Goal: Transaction & Acquisition: Purchase product/service

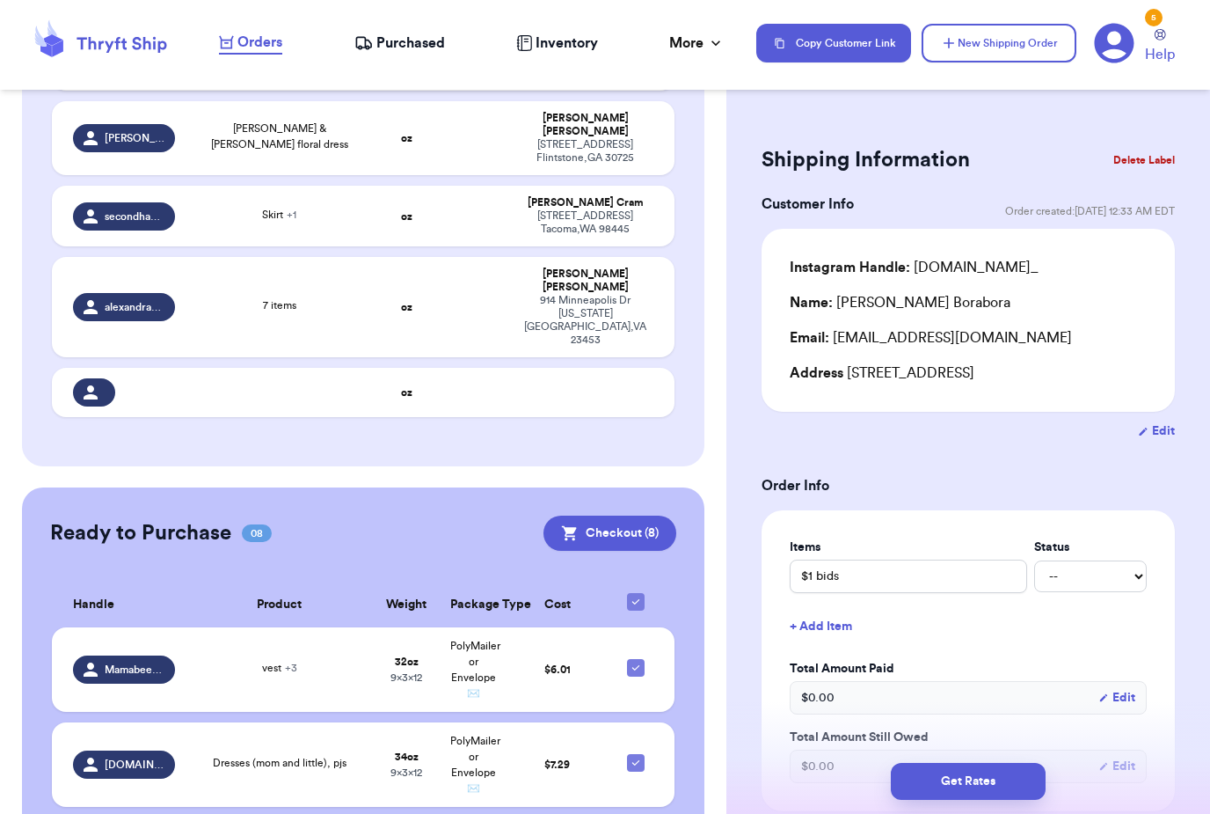
scroll to position [864, 0]
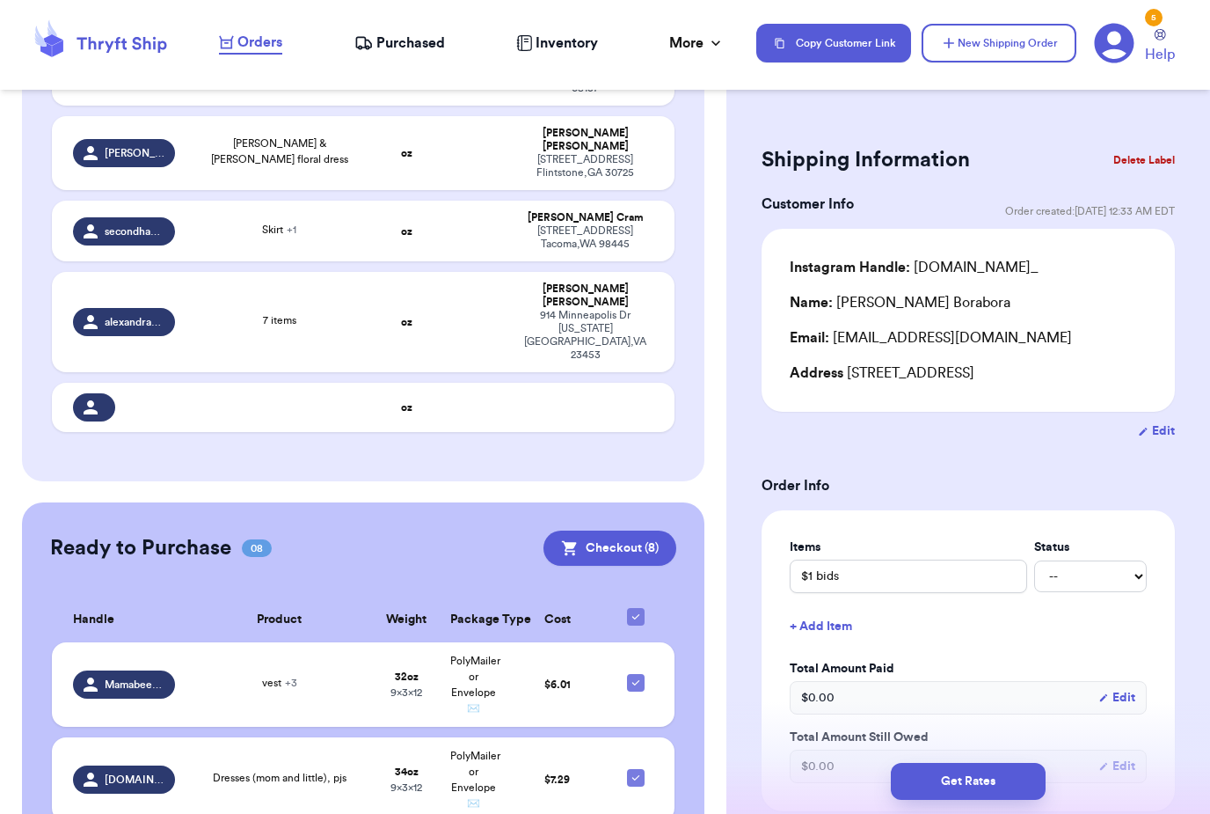
click at [588, 38] on span "Inventory" at bounding box center [567, 43] width 62 height 21
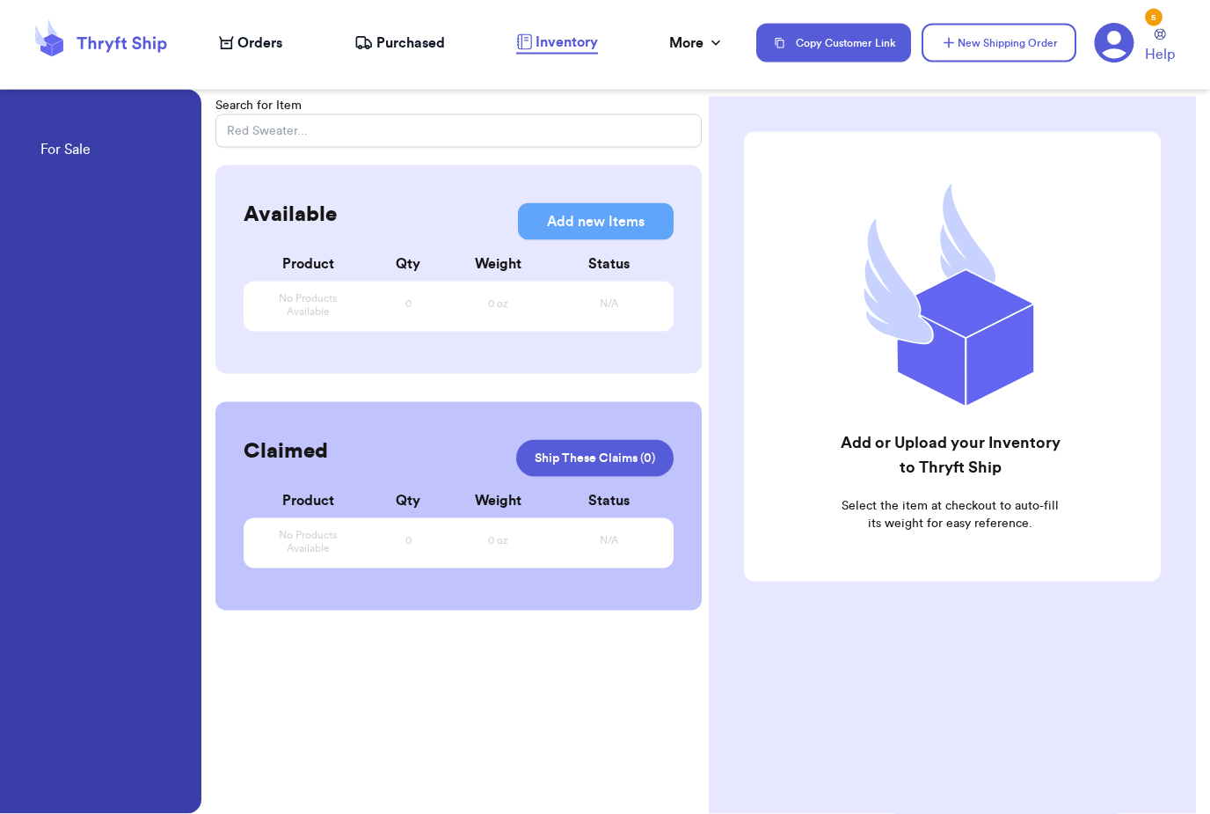
scroll to position [56, 0]
click at [451, 26] on nav "Orders Purchased Inventory More Stats Completed Orders Payments Payouts Copy Cu…" at bounding box center [705, 43] width 1009 height 58
click at [404, 34] on span "Purchased" at bounding box center [410, 43] width 69 height 21
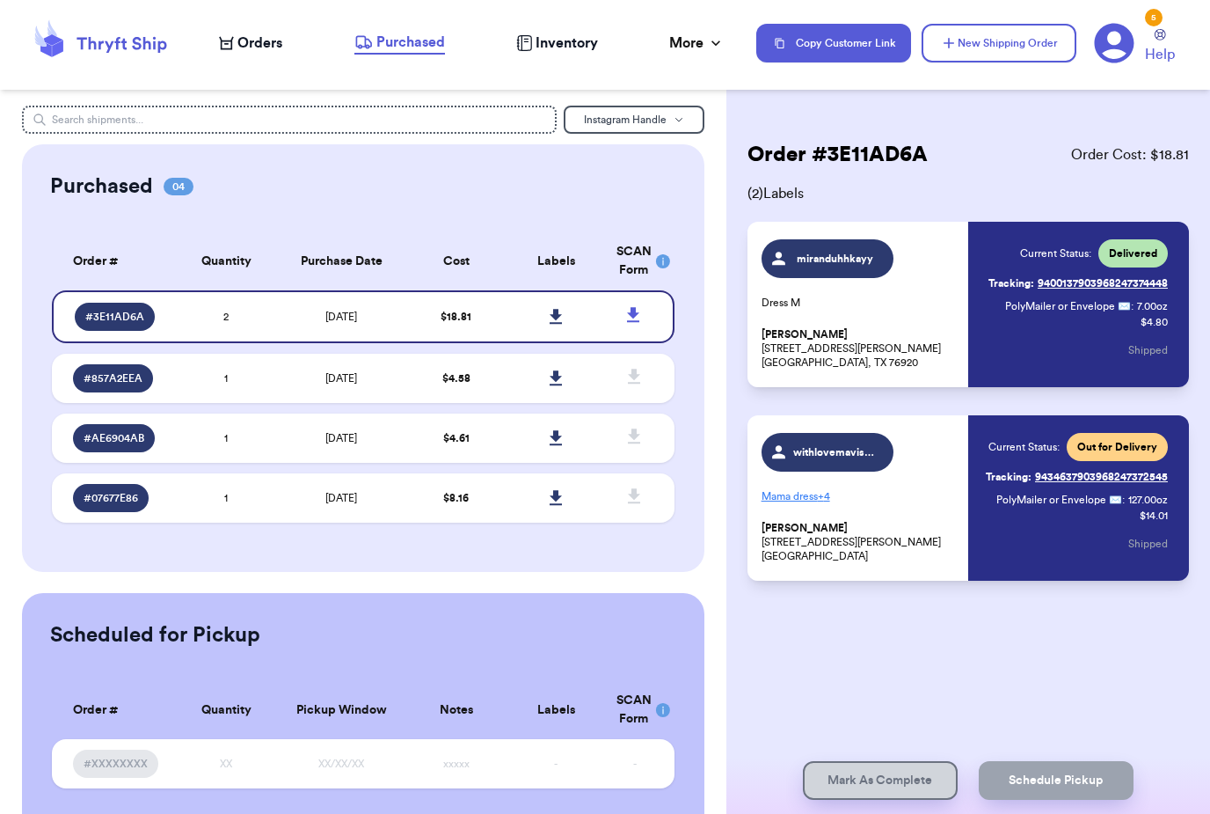
click at [393, 88] on header "Orders Purchased Inventory More Stats Completed Orders Payments Payouts Copy Cu…" at bounding box center [605, 45] width 1210 height 90
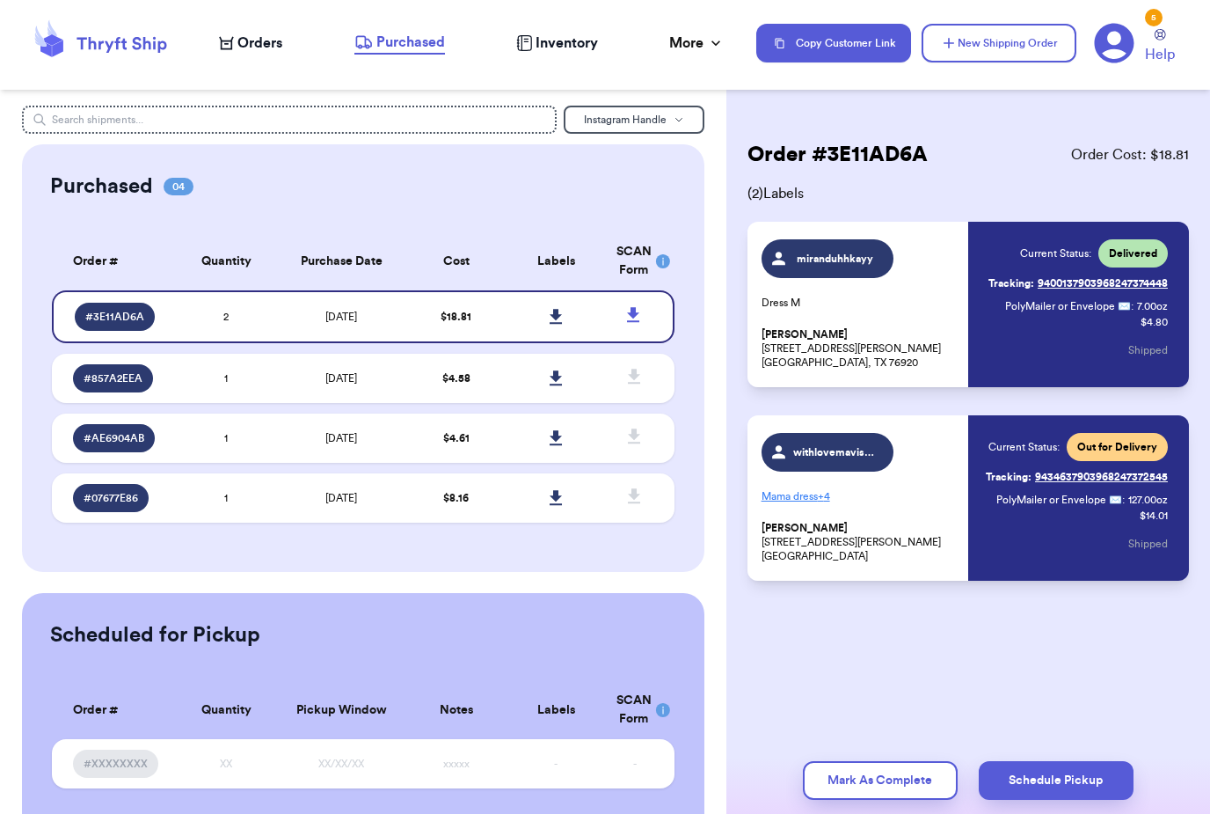
click at [1157, 90] on div "Order # 3E11AD6A Order Cost: $ 18.81 ( 2 ) Labels miranduhhkayy Dress M Miranda…" at bounding box center [969, 407] width 484 height 814
click at [1150, 82] on header "Orders Purchased Inventory More Stats Completed Orders Payments Payouts Copy Cu…" at bounding box center [605, 45] width 1210 height 90
click at [1160, 78] on header "Orders Purchased Inventory More Stats Completed Orders Payments Payouts Copy Cu…" at bounding box center [605, 45] width 1210 height 90
click at [260, 101] on div "Instagram Handle Purchased 04 Order # Qty Labels SCAN # 3E11AD6A 2 # 857A2EEA 1…" at bounding box center [363, 407] width 727 height 814
click at [239, 107] on input "text" at bounding box center [289, 120] width 535 height 28
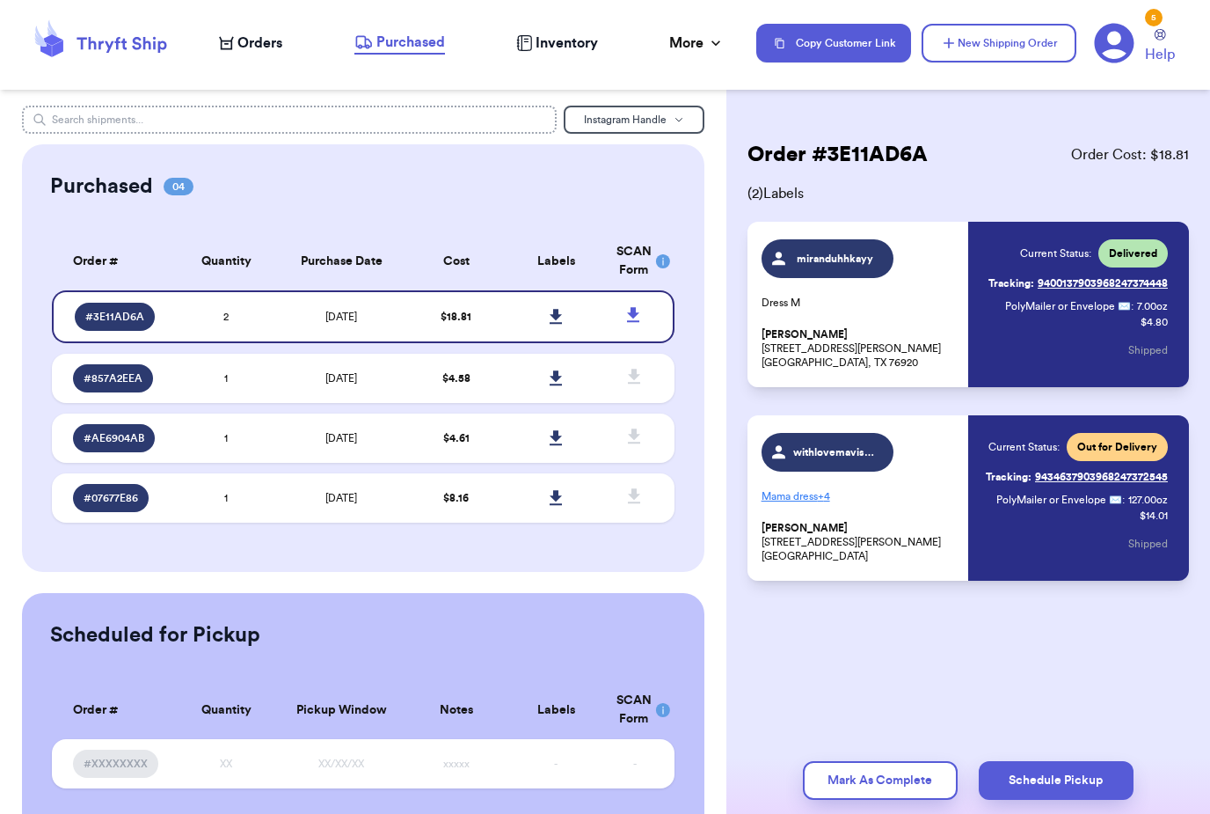
click at [266, 107] on input "text" at bounding box center [289, 120] width 535 height 28
click at [265, 47] on span "Orders" at bounding box center [259, 43] width 45 height 21
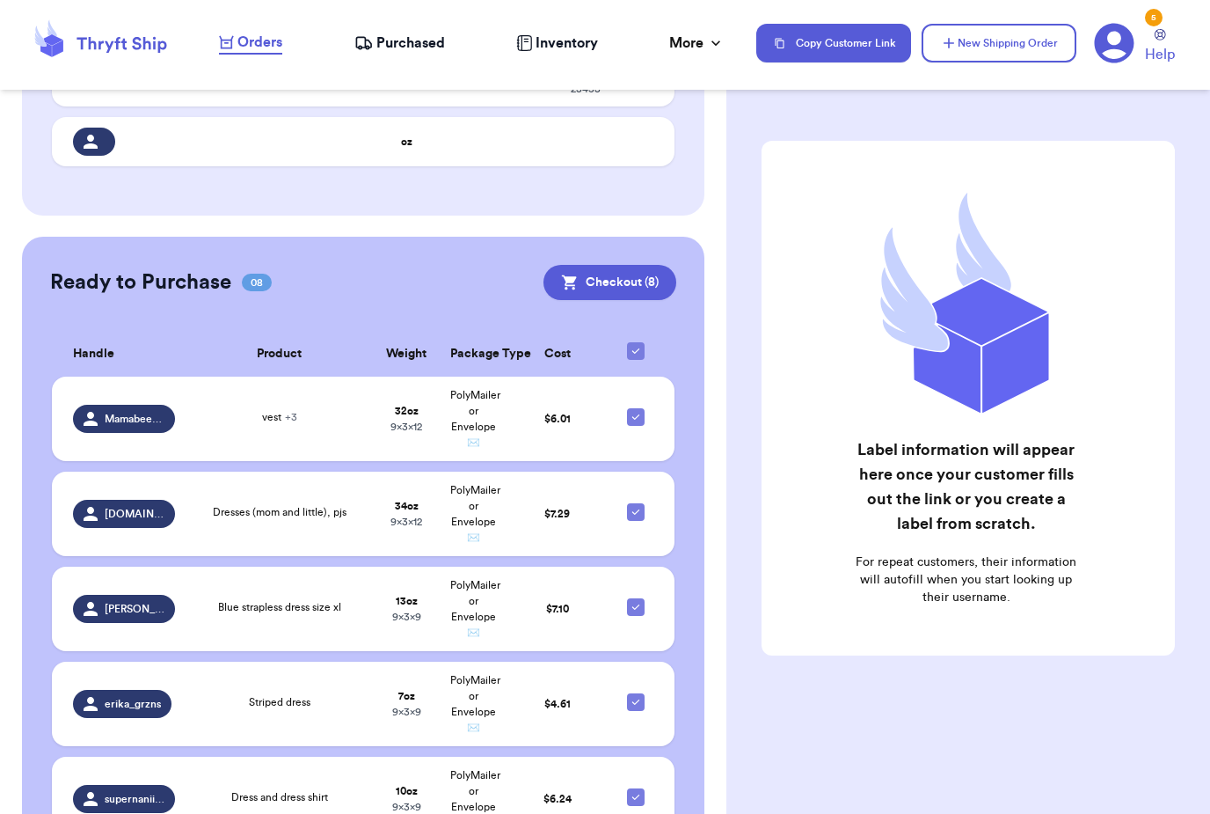
scroll to position [1123, 0]
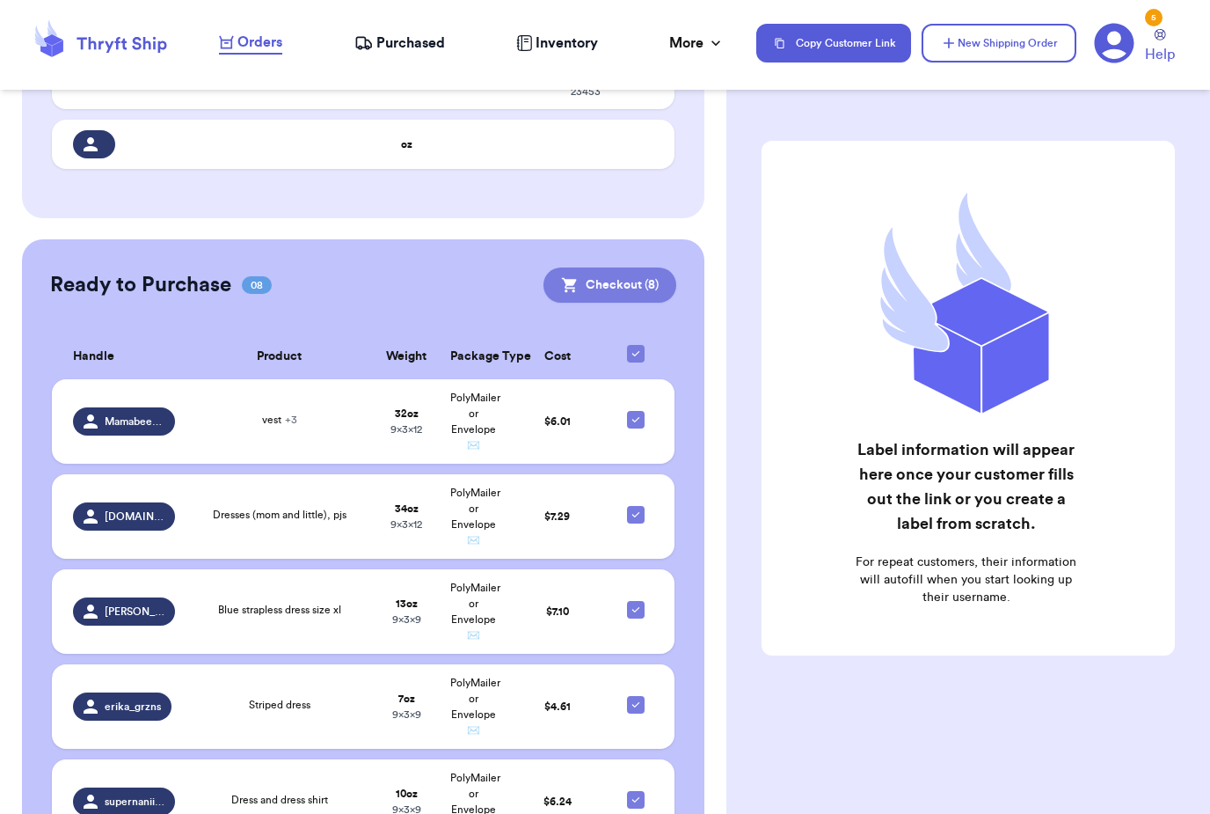
click at [642, 267] on button "Checkout ( 8 )" at bounding box center [610, 284] width 133 height 35
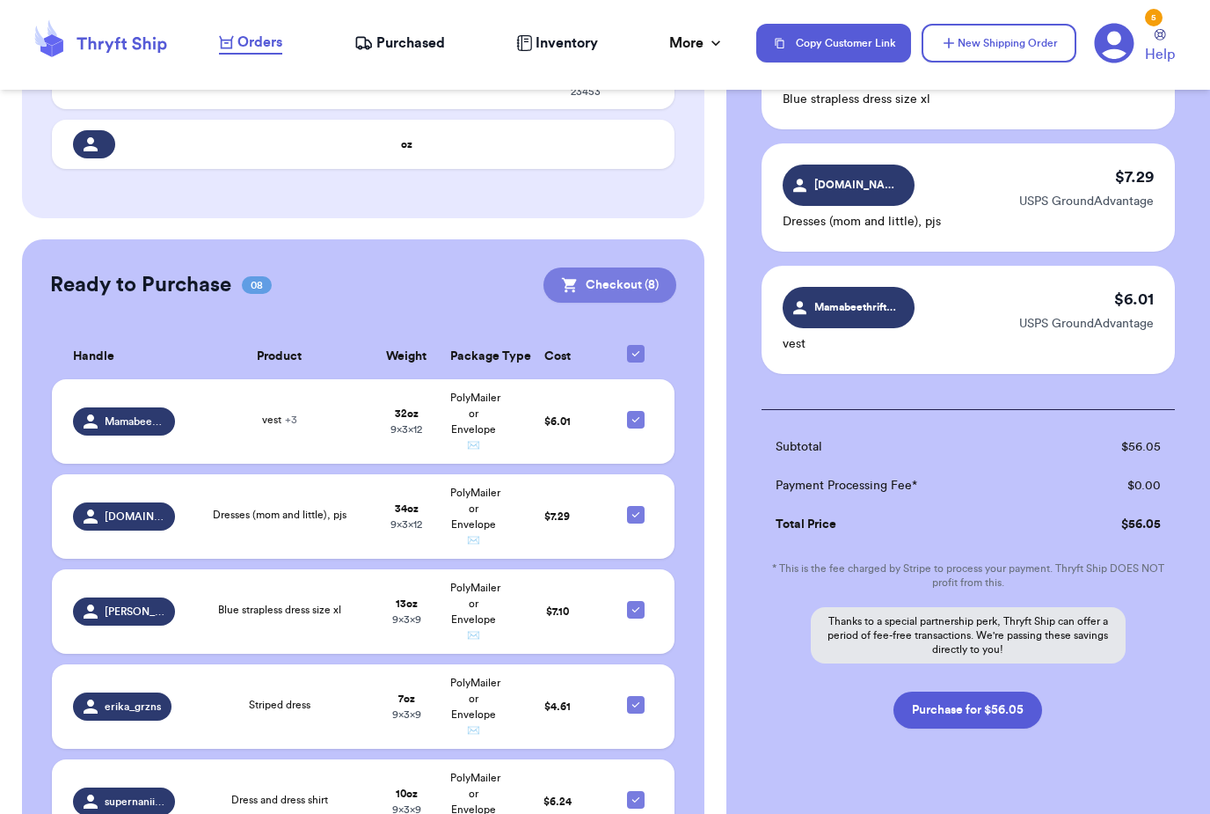
scroll to position [830, 0]
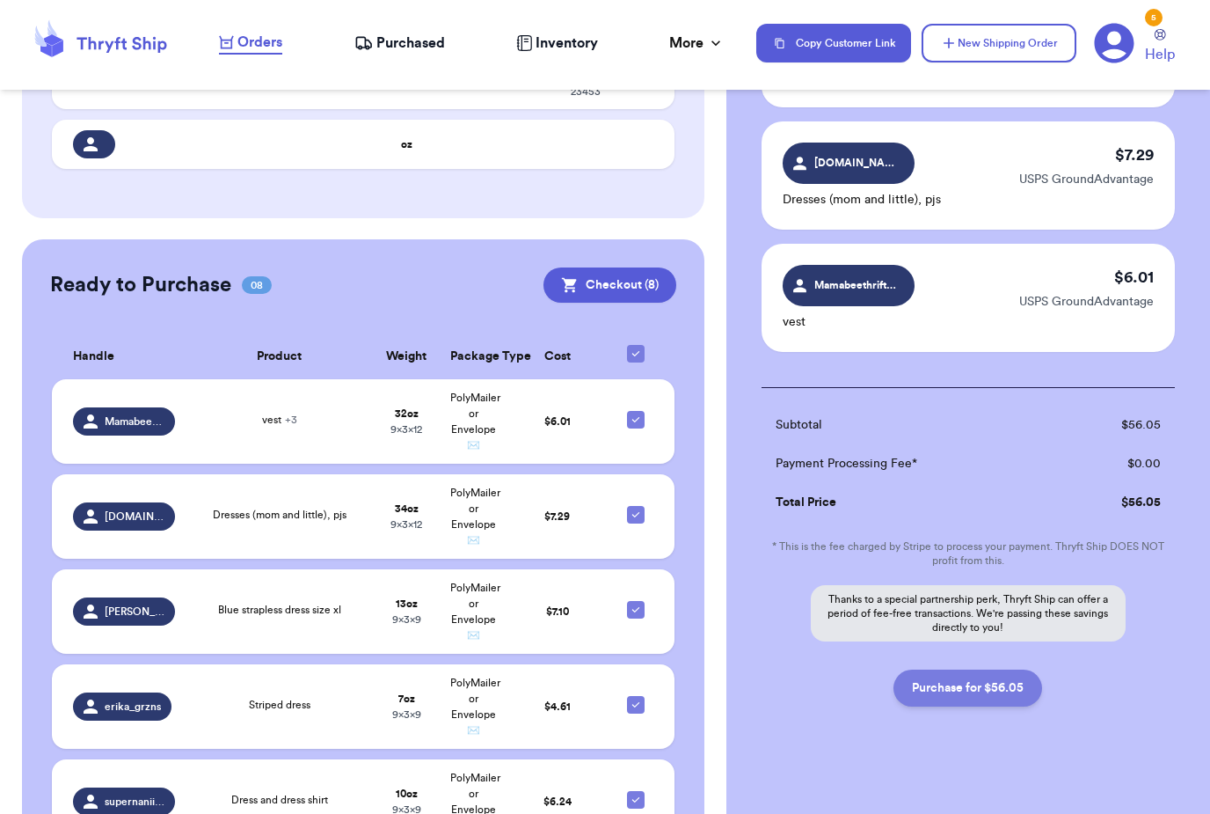
click at [1006, 690] on button "Purchase for $56.05" at bounding box center [968, 687] width 149 height 37
checkbox input "false"
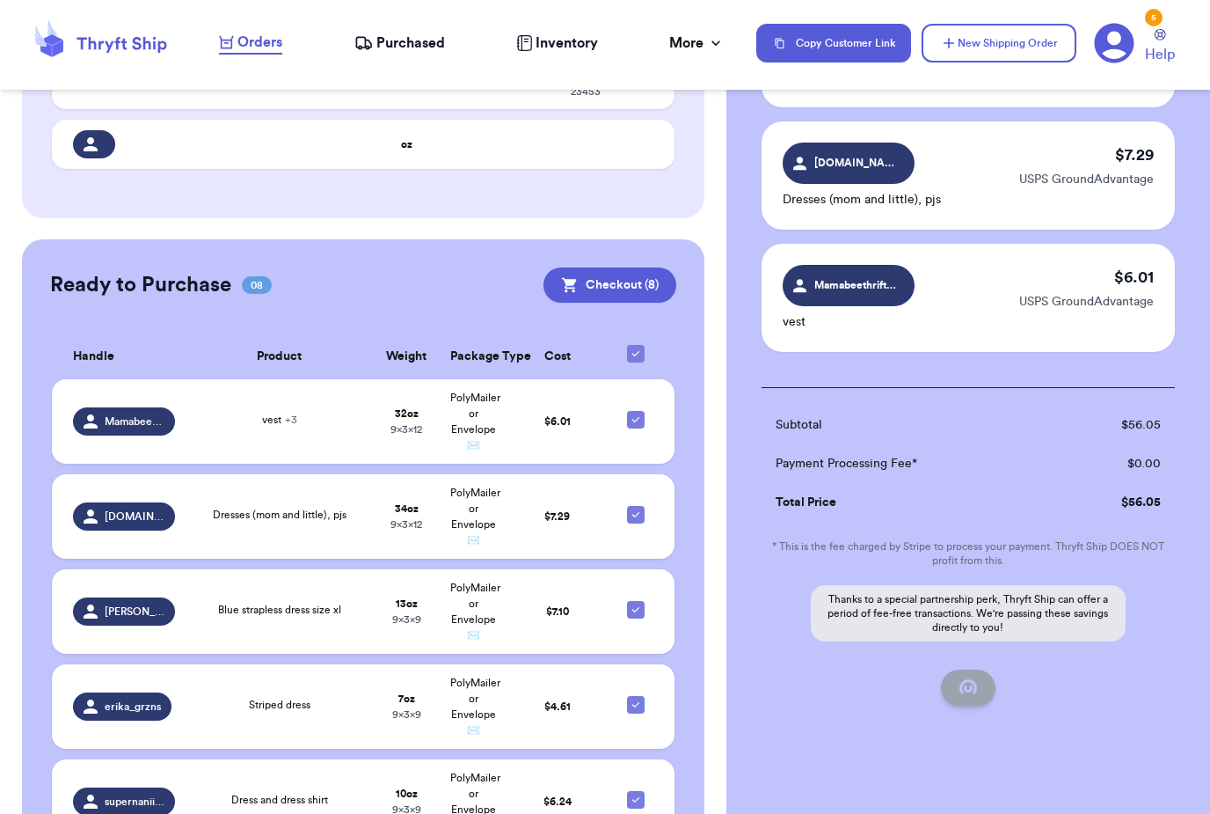
checkbox input "false"
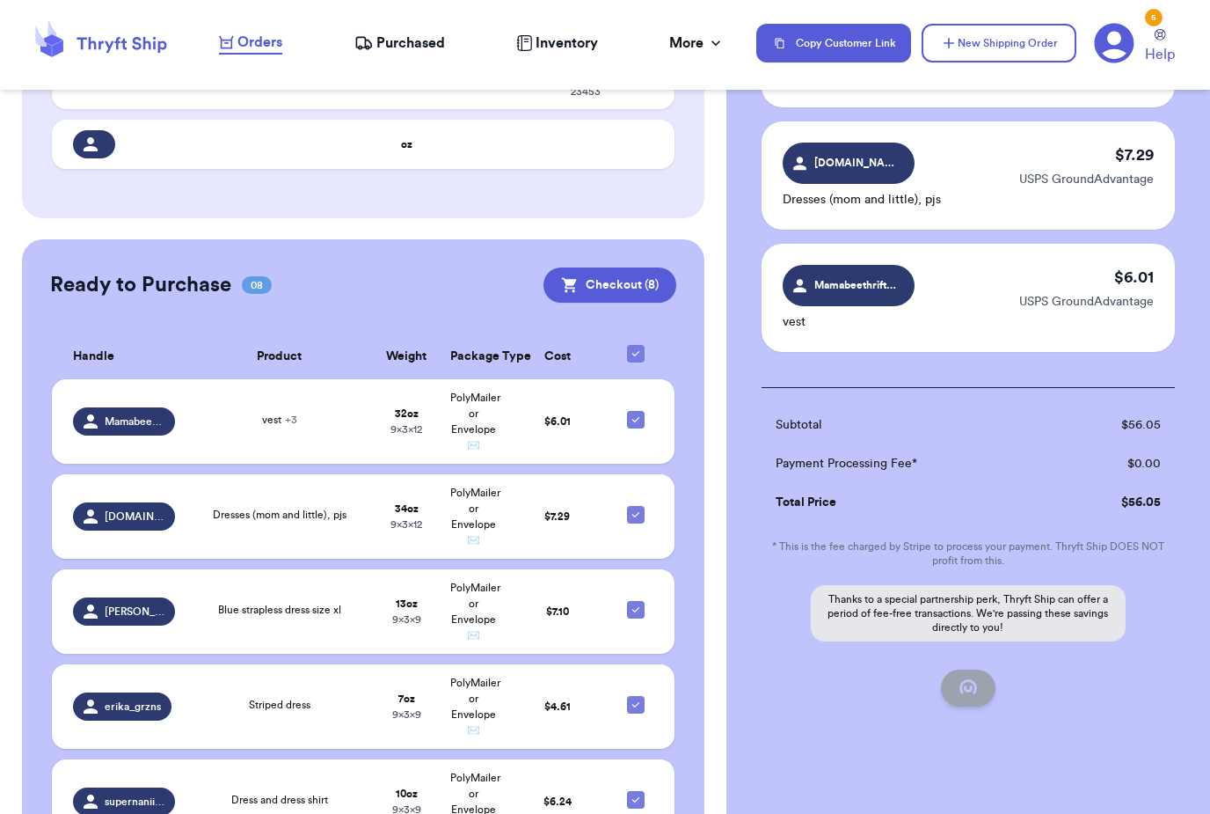
checkbox input "true"
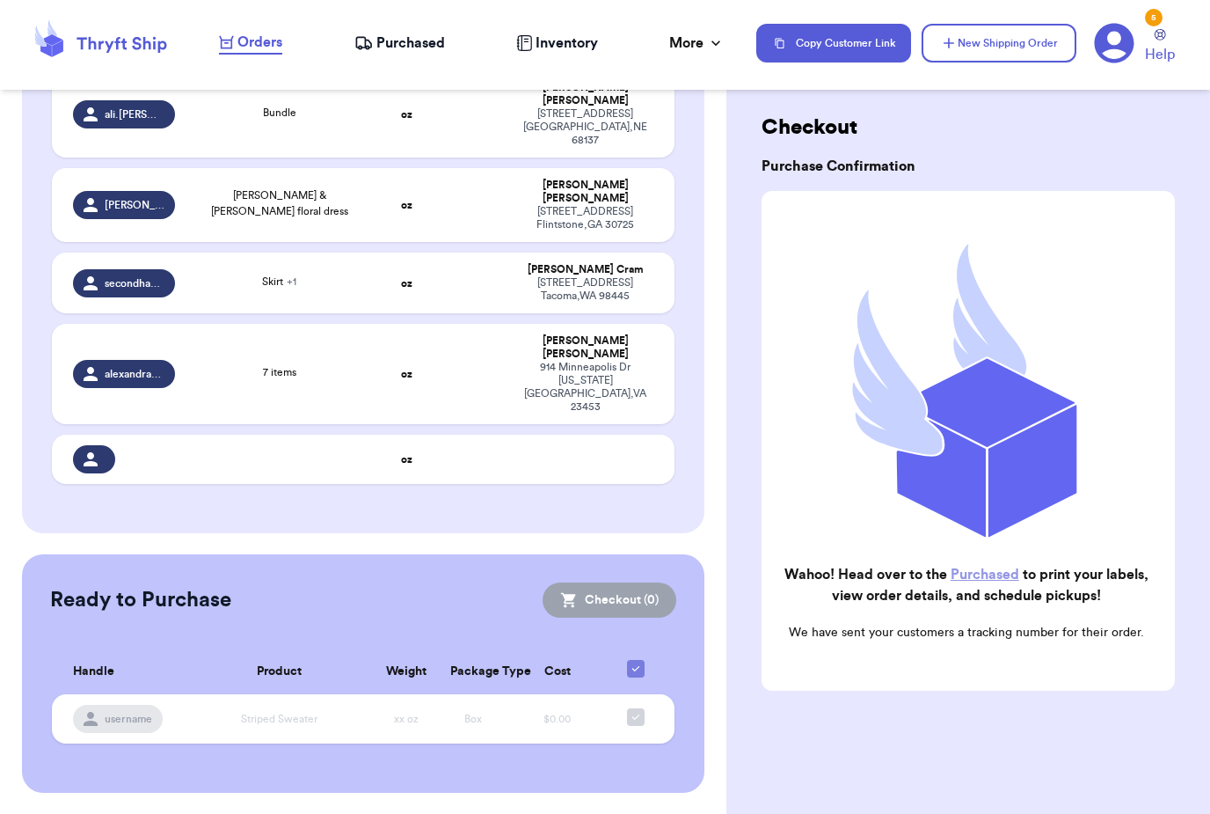
scroll to position [566, 0]
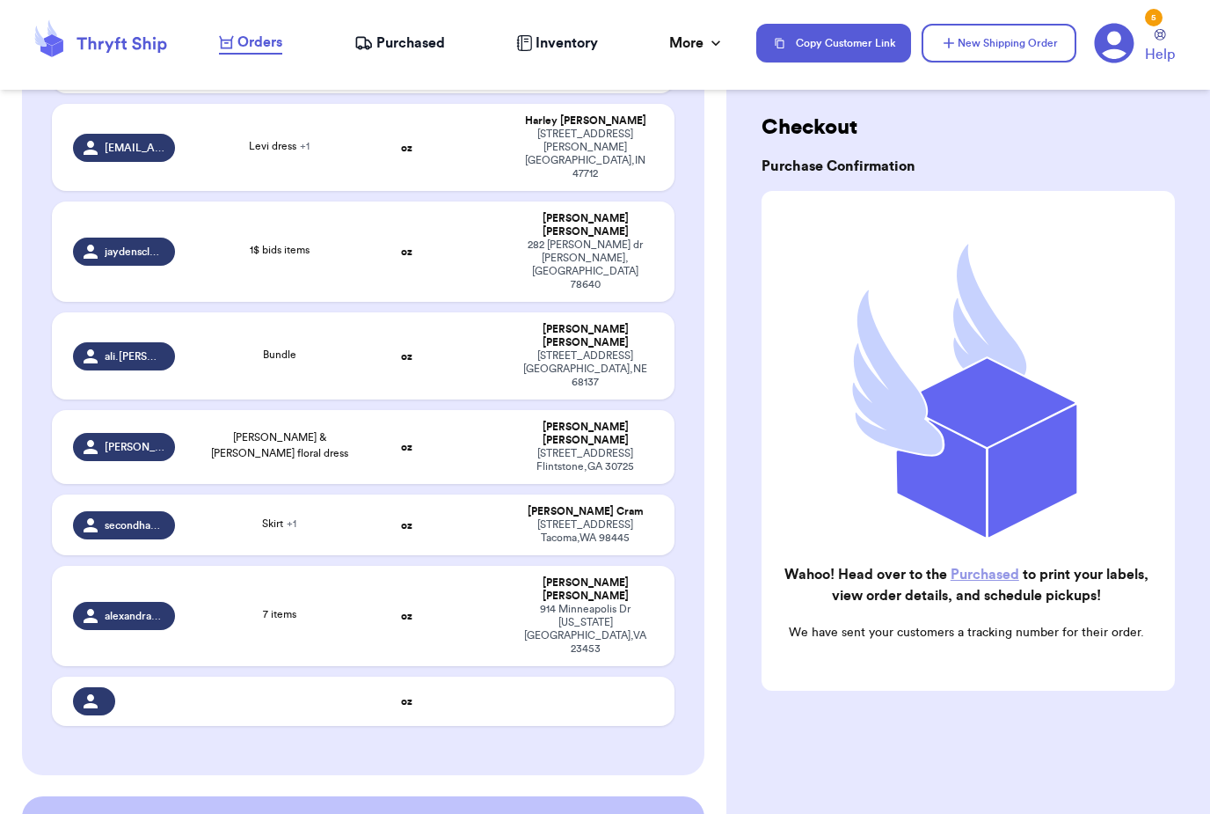
click at [399, 52] on span "Purchased" at bounding box center [410, 43] width 69 height 21
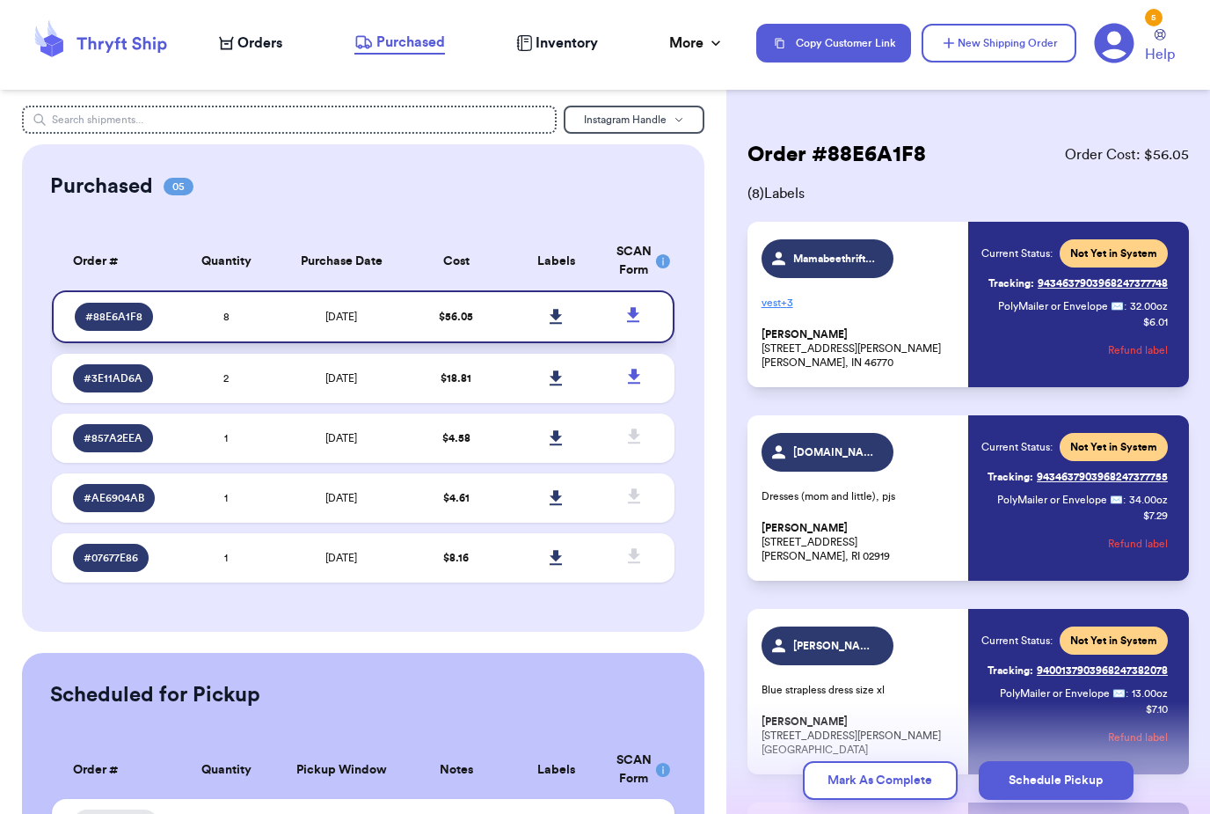
click at [552, 313] on link at bounding box center [556, 316] width 39 height 39
